Goal: Feedback & Contribution: Leave review/rating

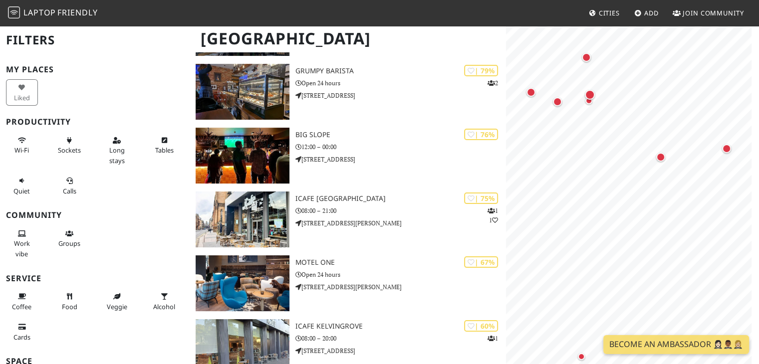
scroll to position [150, 0]
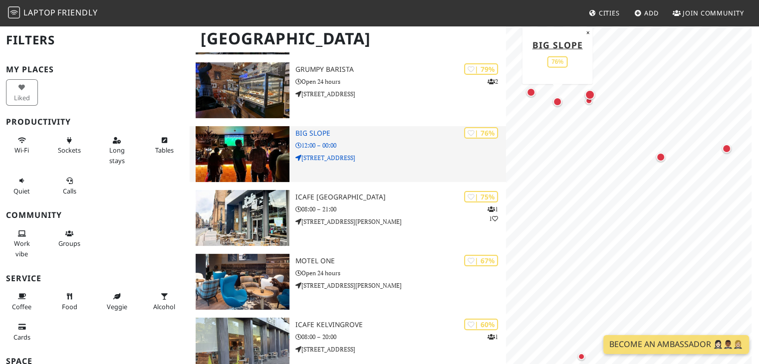
click at [243, 126] on img at bounding box center [242, 154] width 93 height 56
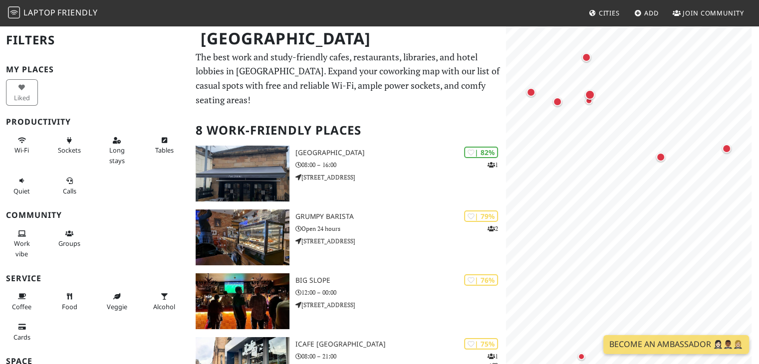
scroll to position [4, 0]
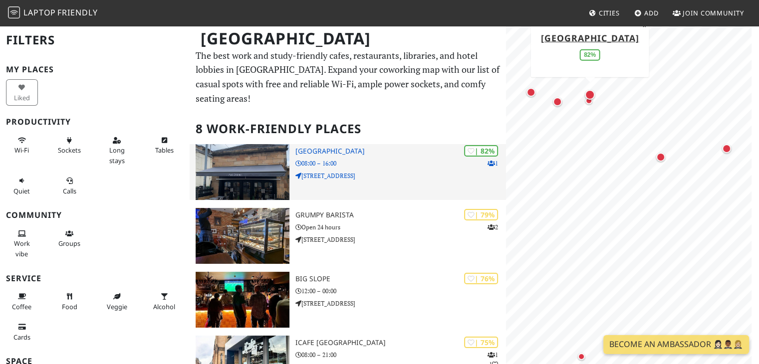
click at [266, 166] on img at bounding box center [242, 172] width 93 height 56
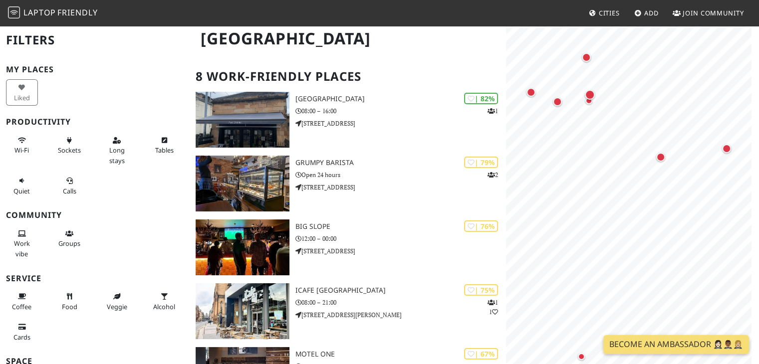
scroll to position [0, 0]
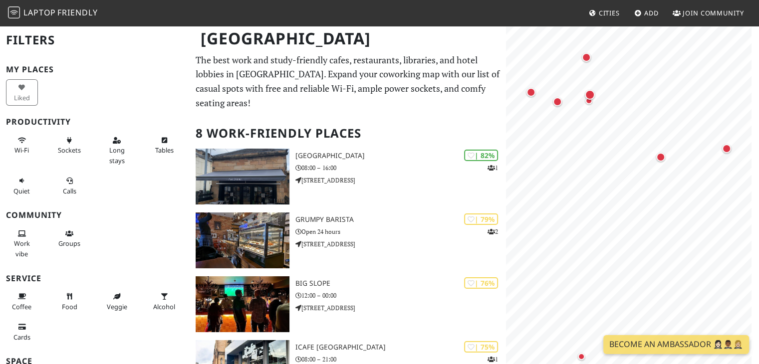
click at [59, 13] on span "Friendly" at bounding box center [77, 12] width 40 height 11
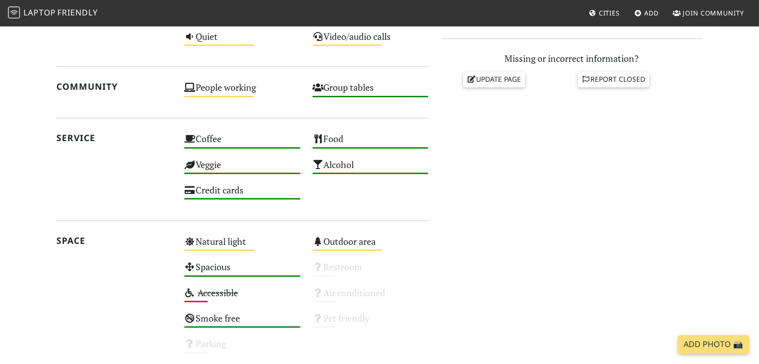
scroll to position [437, 0]
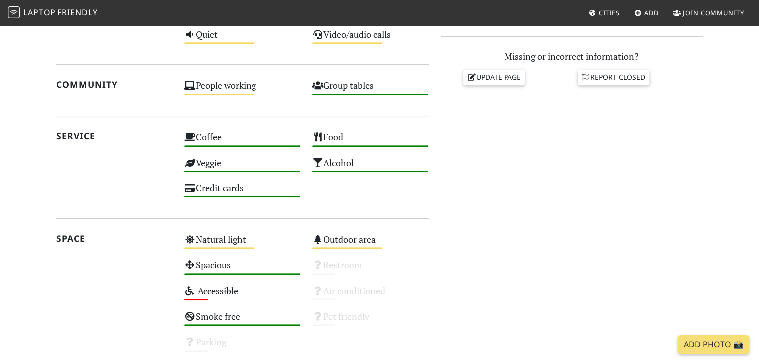
drag, startPoint x: 762, startPoint y: 180, endPoint x: 517, endPoint y: 208, distance: 246.0
drag, startPoint x: 517, startPoint y: 208, endPoint x: 569, endPoint y: 269, distance: 80.4
click at [569, 269] on div "Do you like working from here? Mon 12:00 – 00:00 Tue 12:00 – 00:00 Wed 12:00 – …" at bounding box center [571, 83] width 274 height 552
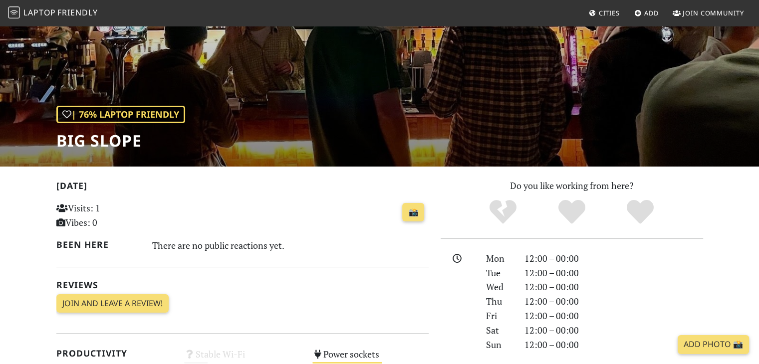
scroll to position [0, 0]
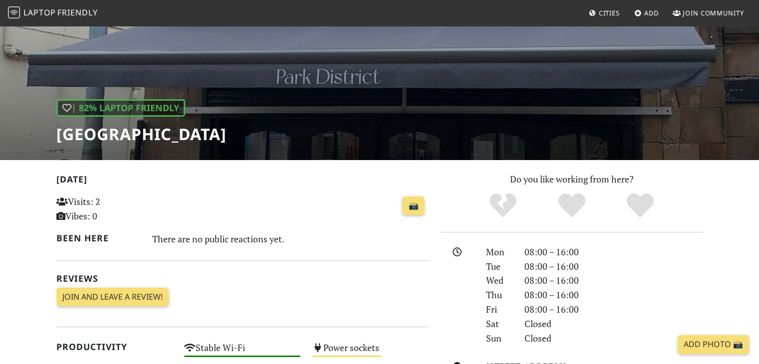
scroll to position [74, 0]
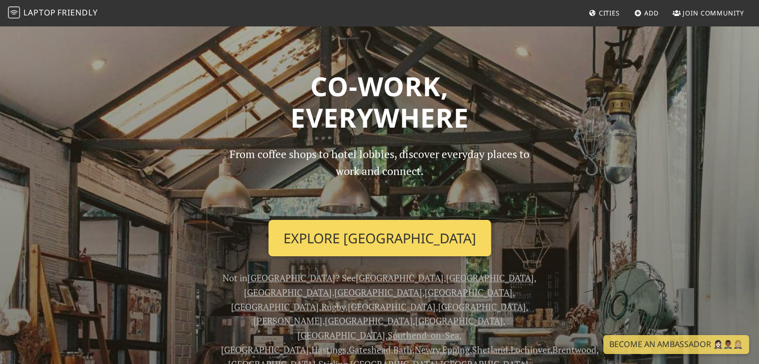
click at [381, 242] on link "Explore Glasgow" at bounding box center [379, 238] width 222 height 37
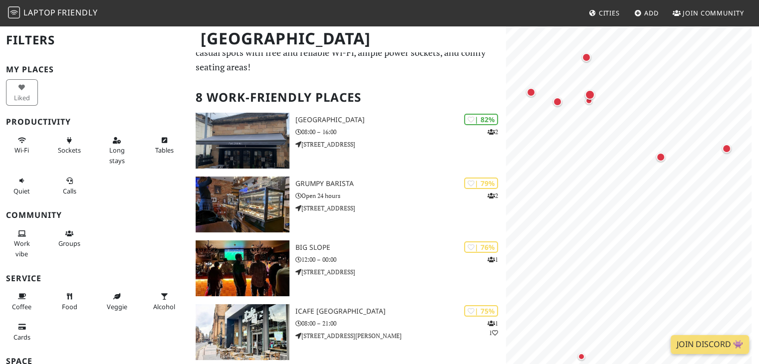
scroll to position [10, 0]
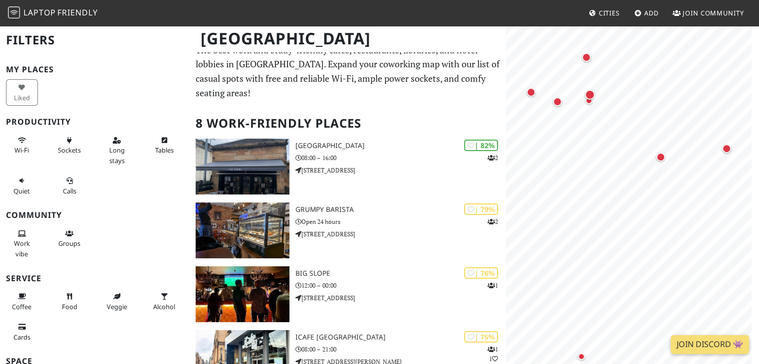
click at [644, 16] on span "Add" at bounding box center [651, 12] width 14 height 9
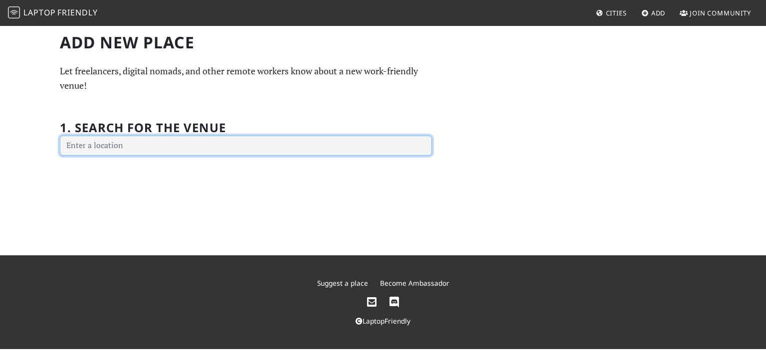
click at [247, 150] on input "text" at bounding box center [246, 146] width 372 height 20
drag, startPoint x: 247, startPoint y: 150, endPoint x: 239, endPoint y: 98, distance: 52.4
drag, startPoint x: 239, startPoint y: 98, endPoint x: 124, endPoint y: 151, distance: 126.8
click at [124, 151] on input "text" at bounding box center [246, 146] width 372 height 20
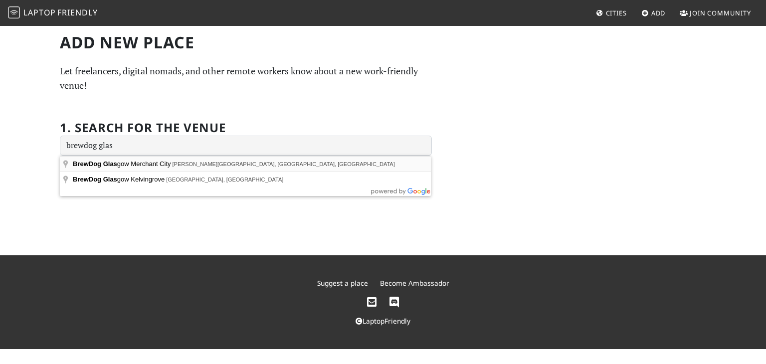
type input "BrewDog Glasgow Merchant City, Hutcheson Street, Glasgow, UK"
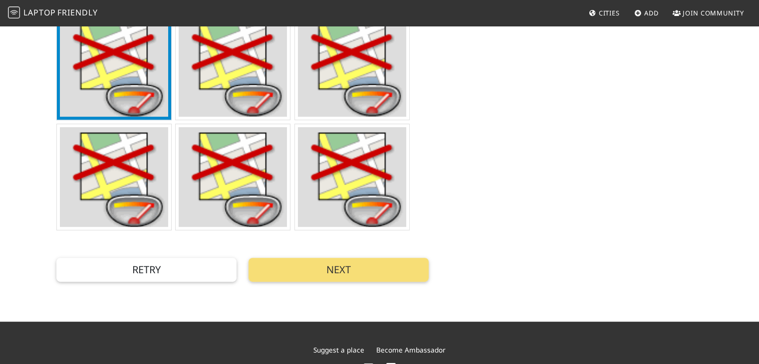
scroll to position [331, 0]
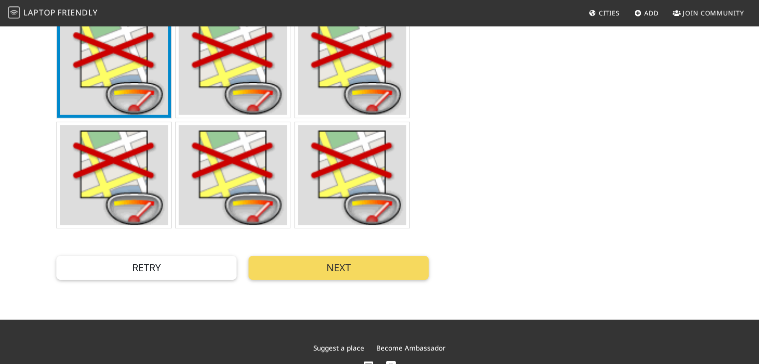
click at [334, 262] on button "Next" at bounding box center [338, 268] width 180 height 24
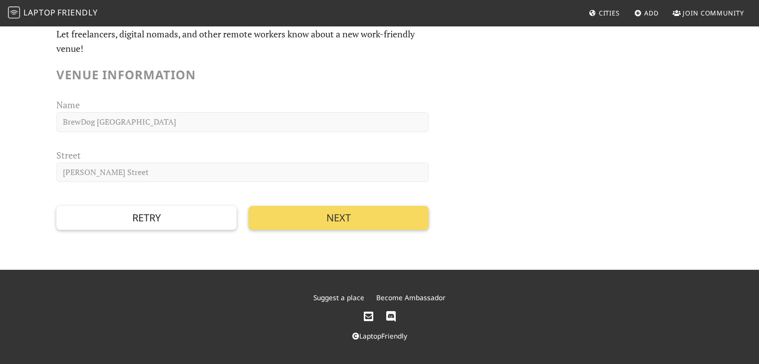
scroll to position [0, 0]
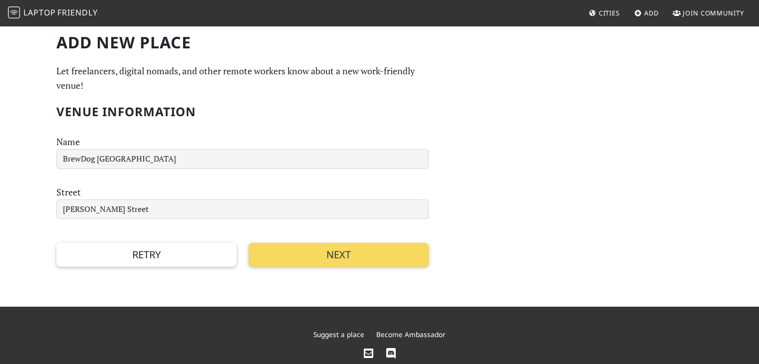
click at [312, 250] on button "Next" at bounding box center [338, 255] width 180 height 24
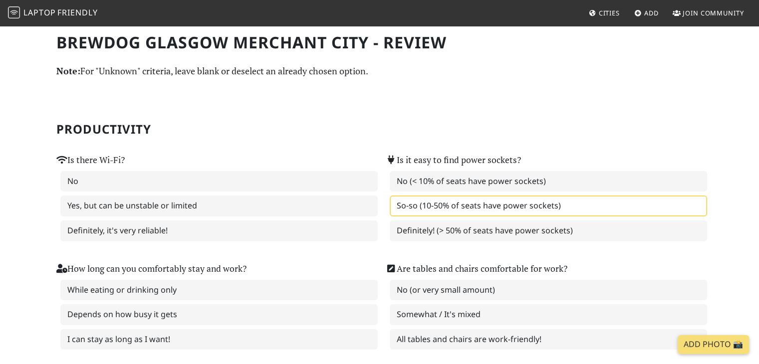
click at [476, 207] on label "So-so (10-50% of seats have power sockets)" at bounding box center [548, 206] width 317 height 21
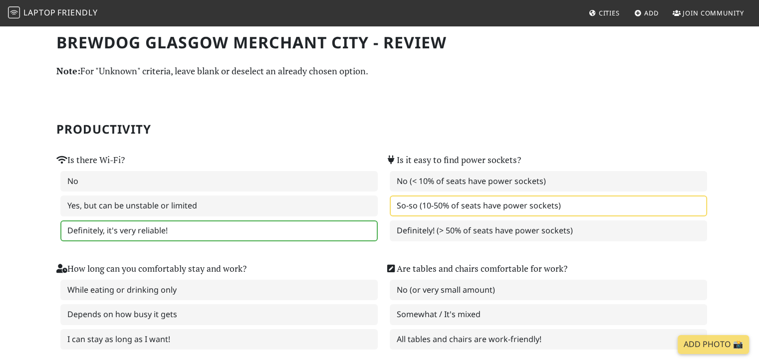
click at [122, 230] on label "Definitely, it's very reliable!" at bounding box center [218, 230] width 317 height 21
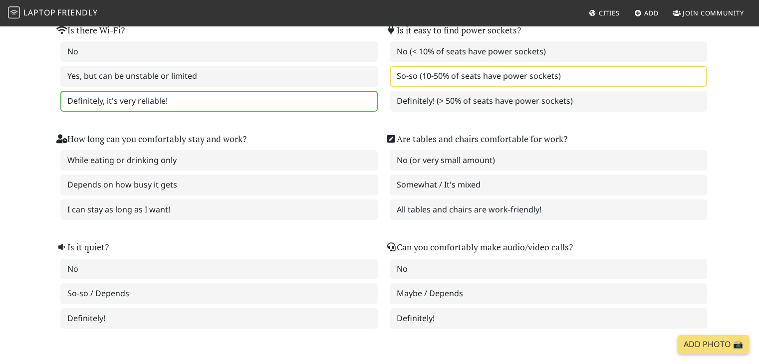
scroll to position [116, 0]
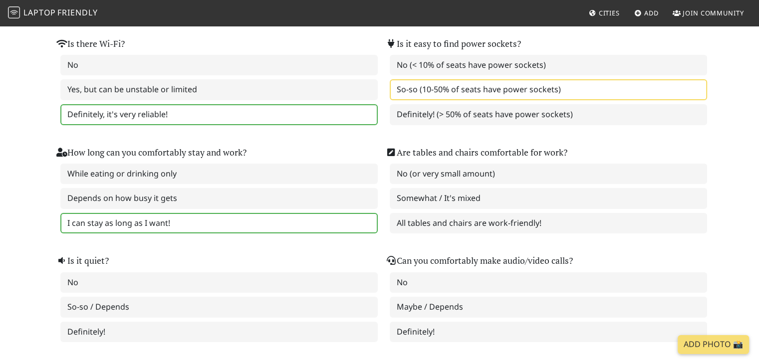
click at [93, 216] on label "I can stay as long as I want!" at bounding box center [218, 223] width 317 height 21
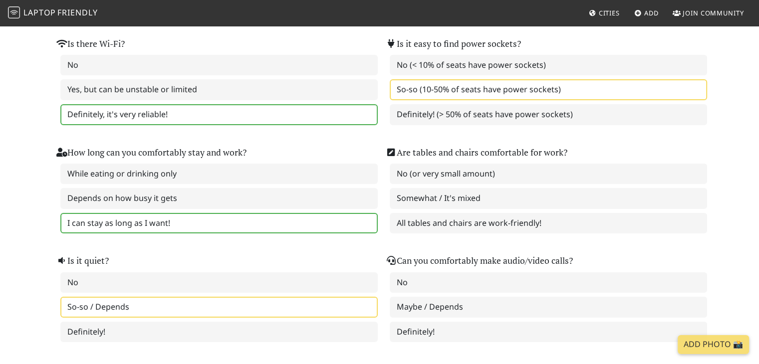
click at [127, 307] on label "So-so / Depends" at bounding box center [218, 307] width 317 height 21
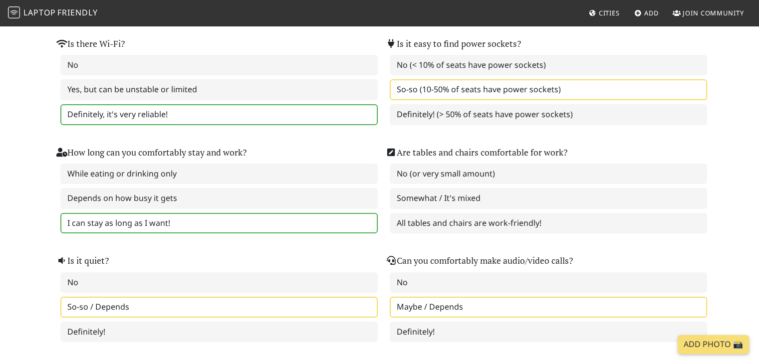
click at [422, 305] on label "Maybe / Depends" at bounding box center [548, 307] width 317 height 21
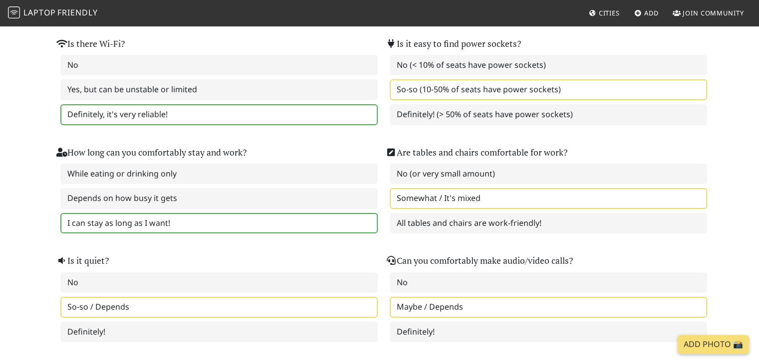
click at [522, 202] on label "Somewhat / It's mixed" at bounding box center [548, 198] width 317 height 21
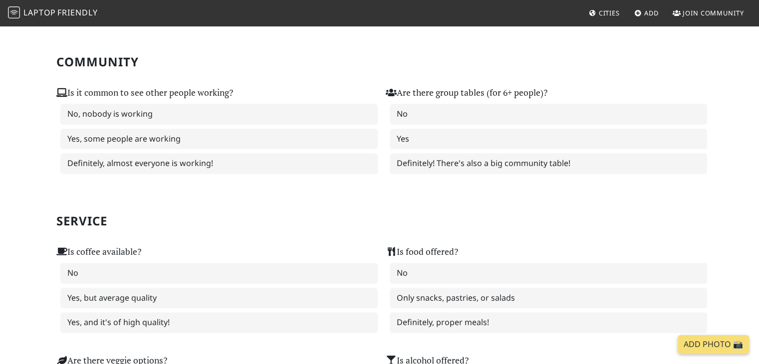
scroll to position [448, 0]
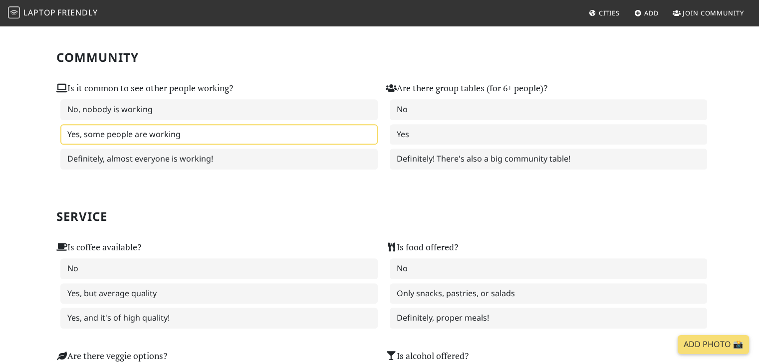
click at [149, 126] on label "Yes, some people are working" at bounding box center [218, 134] width 317 height 21
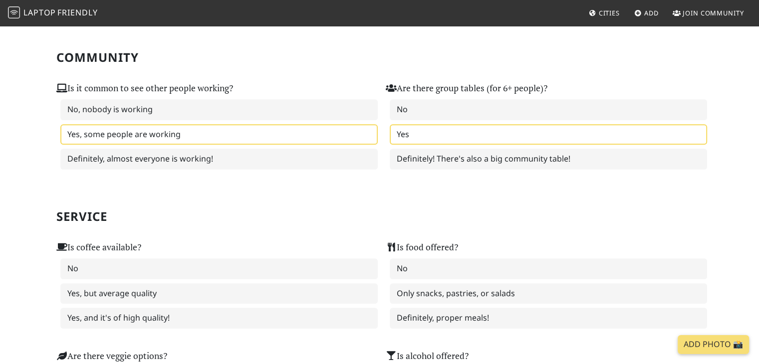
click at [453, 134] on label "Yes" at bounding box center [548, 134] width 317 height 21
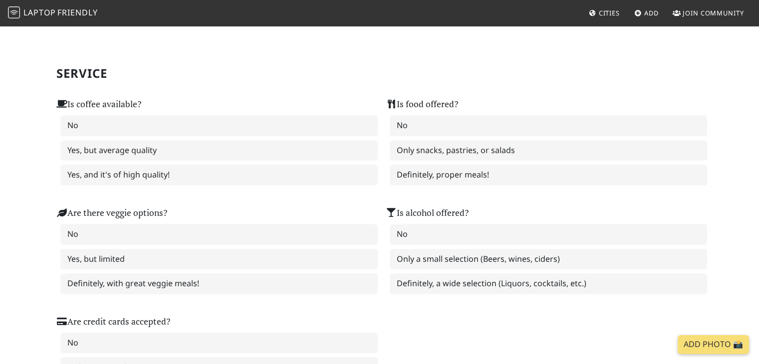
scroll to position [627, 0]
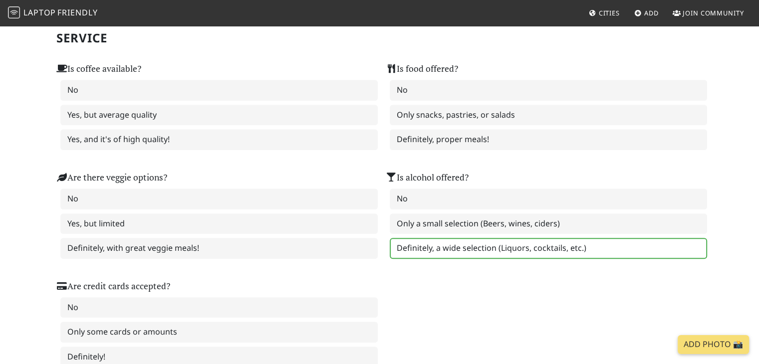
click at [455, 245] on label "Definitely, a wide selection (Liquors, cocktails, etc.)" at bounding box center [548, 248] width 317 height 21
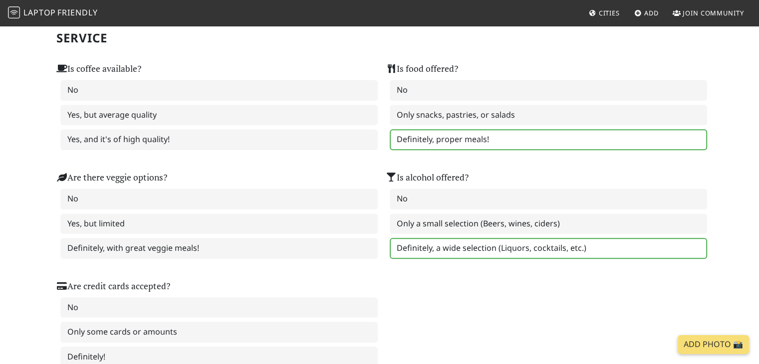
click at [436, 129] on label "Definitely, proper meals!" at bounding box center [548, 139] width 317 height 21
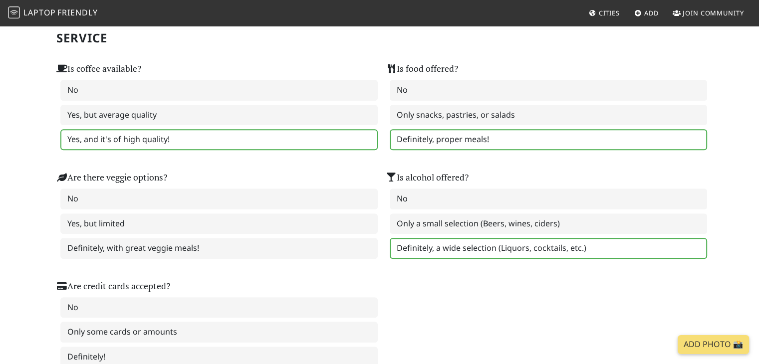
click at [129, 129] on label "Yes, and it's of high quality!" at bounding box center [218, 139] width 317 height 21
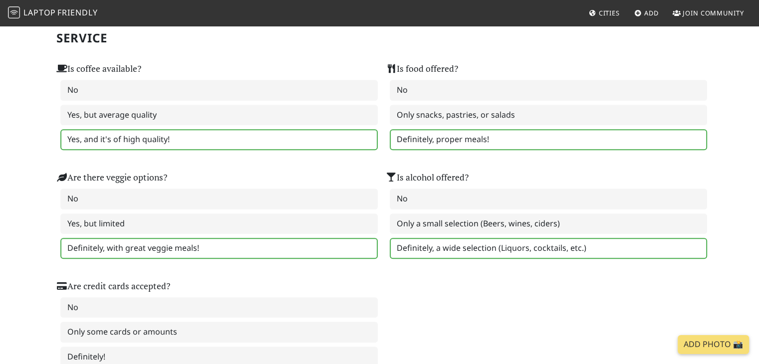
click at [96, 238] on label "Definitely, with great veggie meals!" at bounding box center [218, 248] width 317 height 21
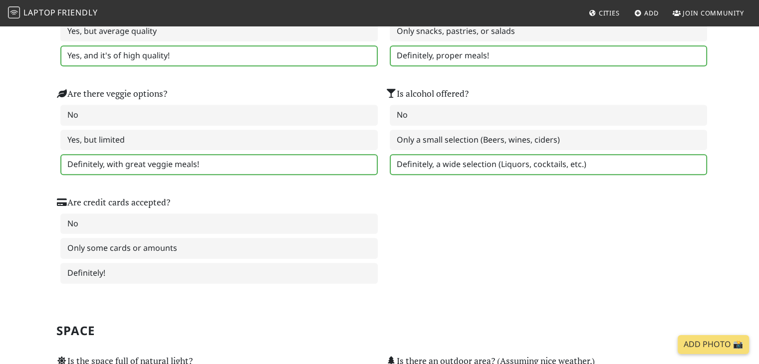
scroll to position [801, 0]
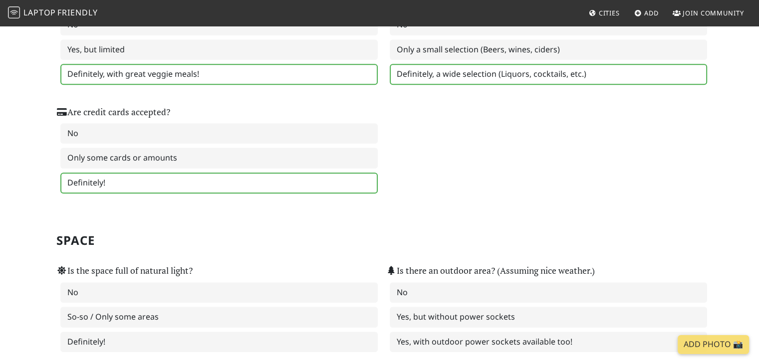
click at [139, 181] on label "Definitely!" at bounding box center [218, 183] width 317 height 21
click at [102, 332] on label "Definitely!" at bounding box center [218, 342] width 317 height 21
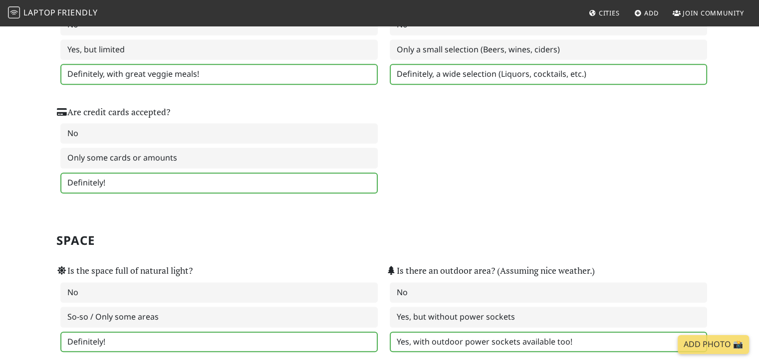
click at [488, 333] on label "Yes, with outdoor power sockets available too!" at bounding box center [548, 342] width 317 height 21
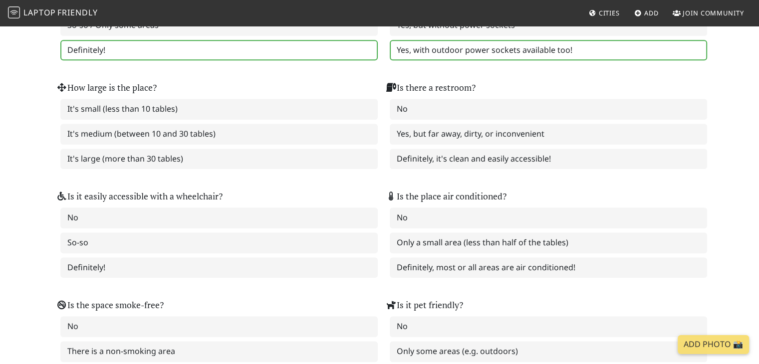
scroll to position [1094, 0]
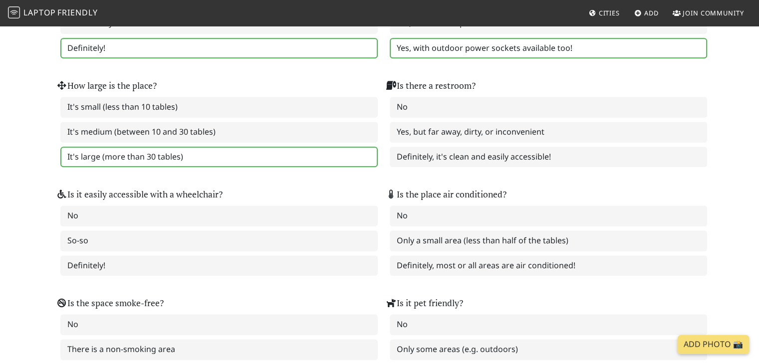
click at [134, 147] on label "It's large (more than 30 tables)" at bounding box center [218, 157] width 317 height 21
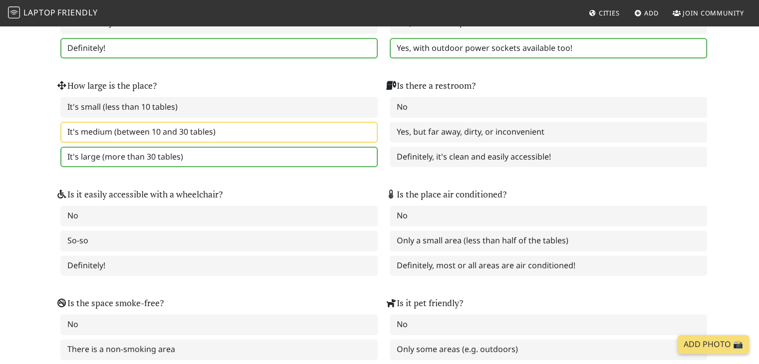
click at [219, 122] on label "It's medium (between 10 and 30 tables)" at bounding box center [218, 132] width 317 height 21
click at [91, 148] on label "It's large (more than 30 tables)" at bounding box center [218, 157] width 317 height 21
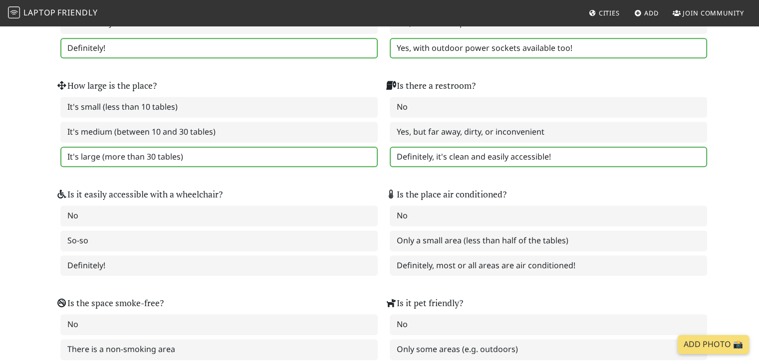
click at [443, 147] on label "Definitely, it's clean and easily accessible!" at bounding box center [548, 157] width 317 height 21
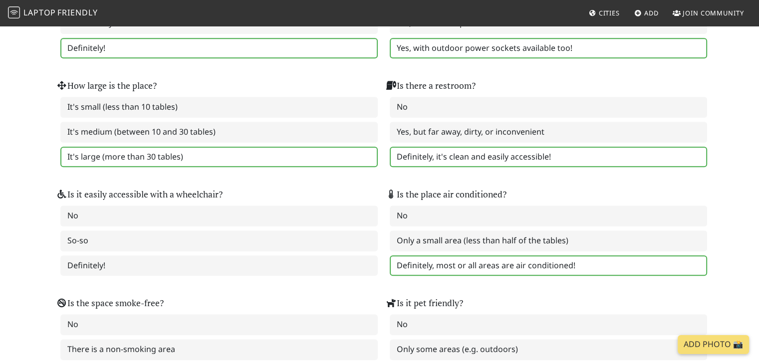
click at [425, 255] on label "Definitely, most or all areas are air conditioned!" at bounding box center [548, 265] width 317 height 21
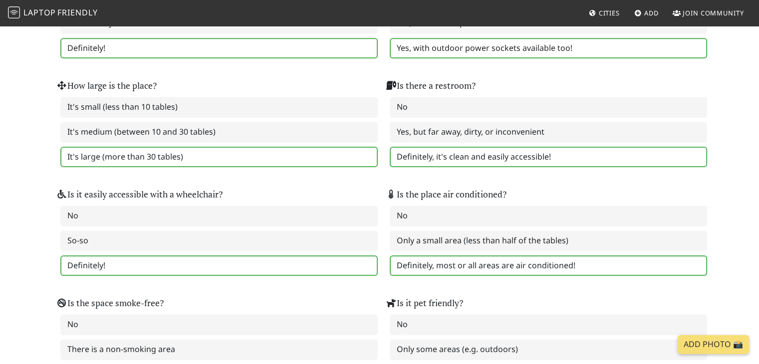
click at [136, 255] on label "Definitely!" at bounding box center [218, 265] width 317 height 21
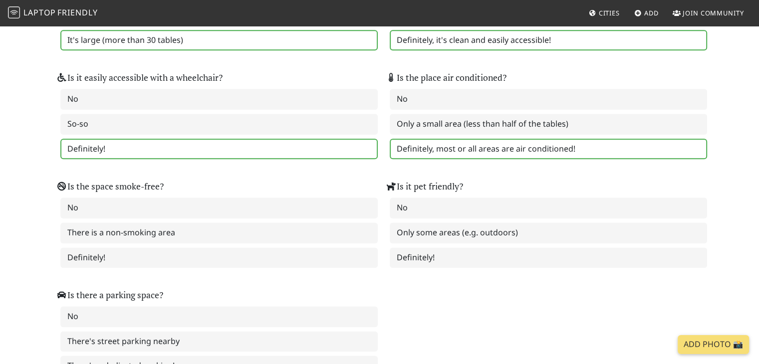
scroll to position [1240, 0]
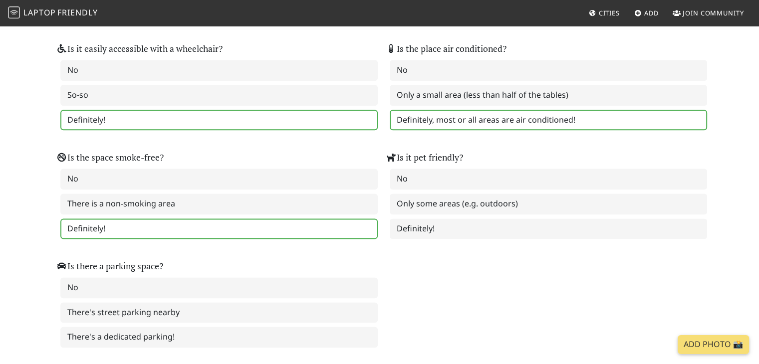
click at [187, 218] on label "Definitely!" at bounding box center [218, 228] width 317 height 21
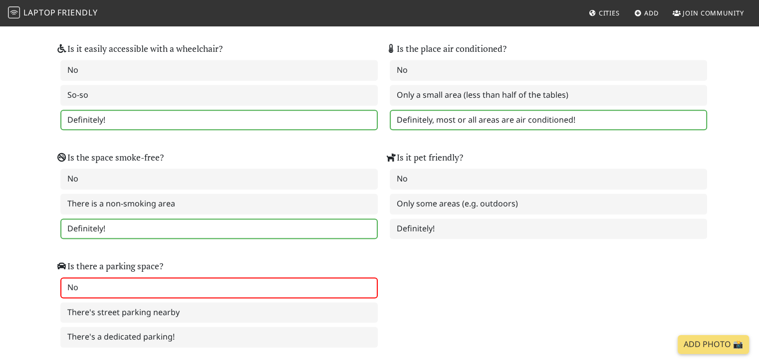
click at [144, 277] on label "No" at bounding box center [218, 287] width 317 height 21
click at [175, 302] on label "There's street parking nearby" at bounding box center [218, 312] width 317 height 21
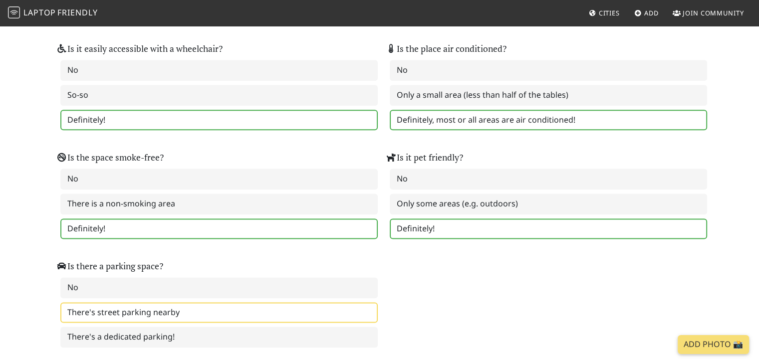
click at [437, 218] on label "Definitely!" at bounding box center [548, 228] width 317 height 21
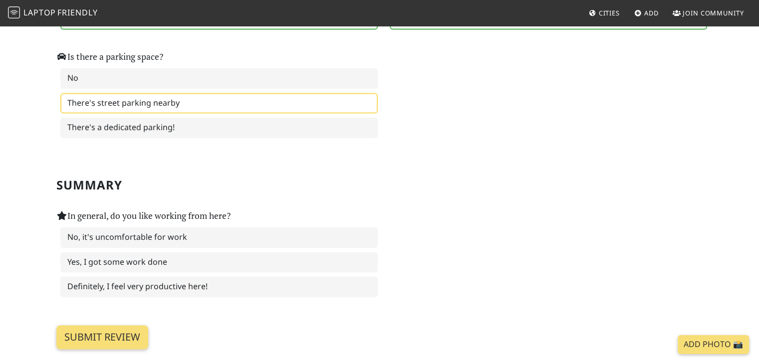
scroll to position [1472, 0]
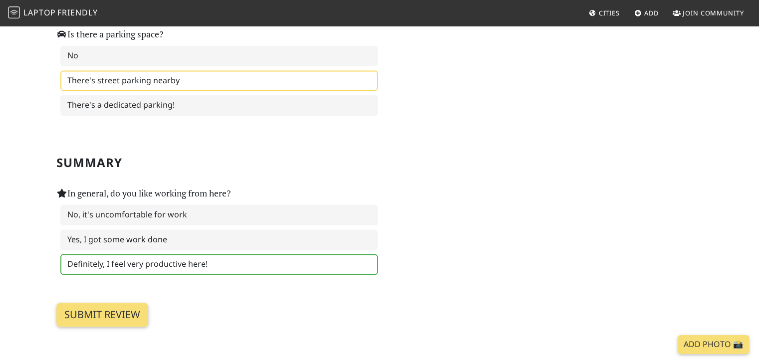
click at [136, 254] on label "Definitely, I feel very productive here!" at bounding box center [218, 264] width 317 height 21
click at [84, 303] on input "Submit review" at bounding box center [102, 315] width 92 height 24
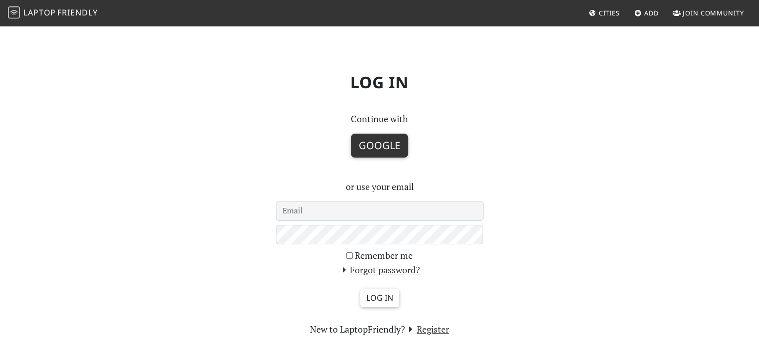
click at [365, 148] on button "Google" at bounding box center [379, 146] width 57 height 24
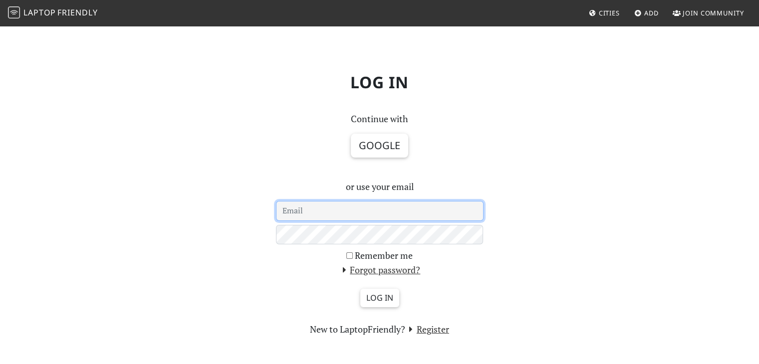
click at [350, 210] on input "email" at bounding box center [380, 211] width 208 height 20
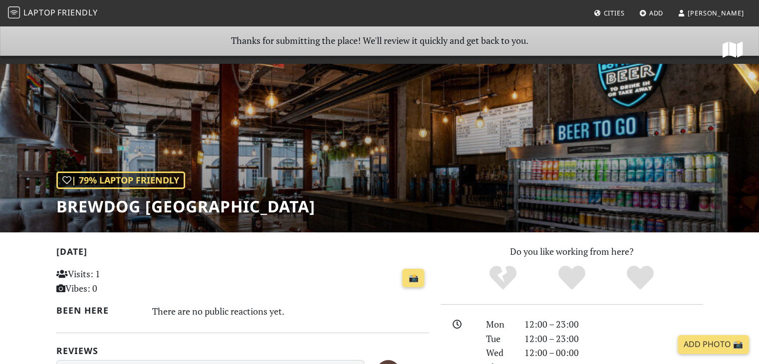
click at [47, 8] on span "Laptop" at bounding box center [39, 12] width 32 height 11
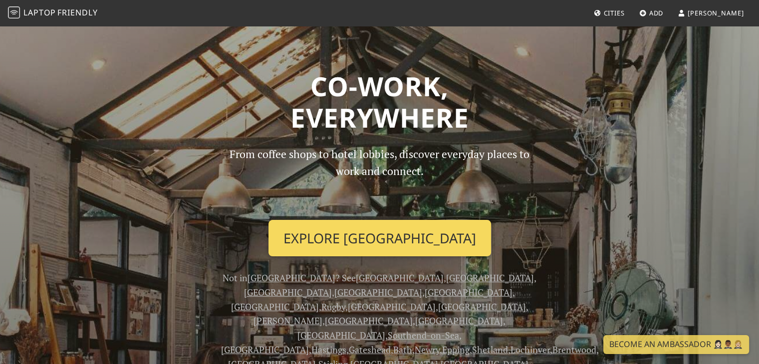
click at [386, 236] on link "Explore [GEOGRAPHIC_DATA]" at bounding box center [379, 238] width 222 height 37
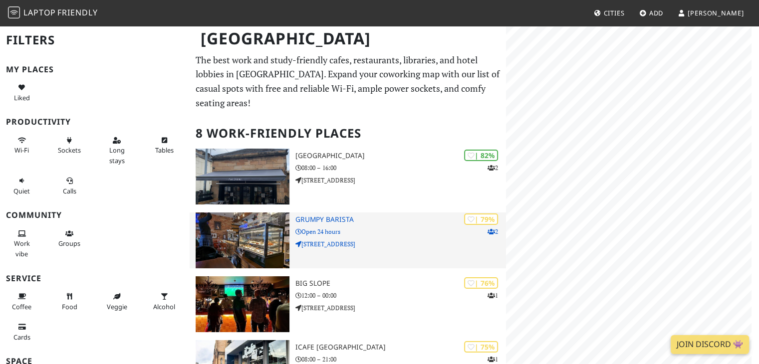
click at [254, 212] on img at bounding box center [242, 240] width 93 height 56
